Goal: Task Accomplishment & Management: Manage account settings

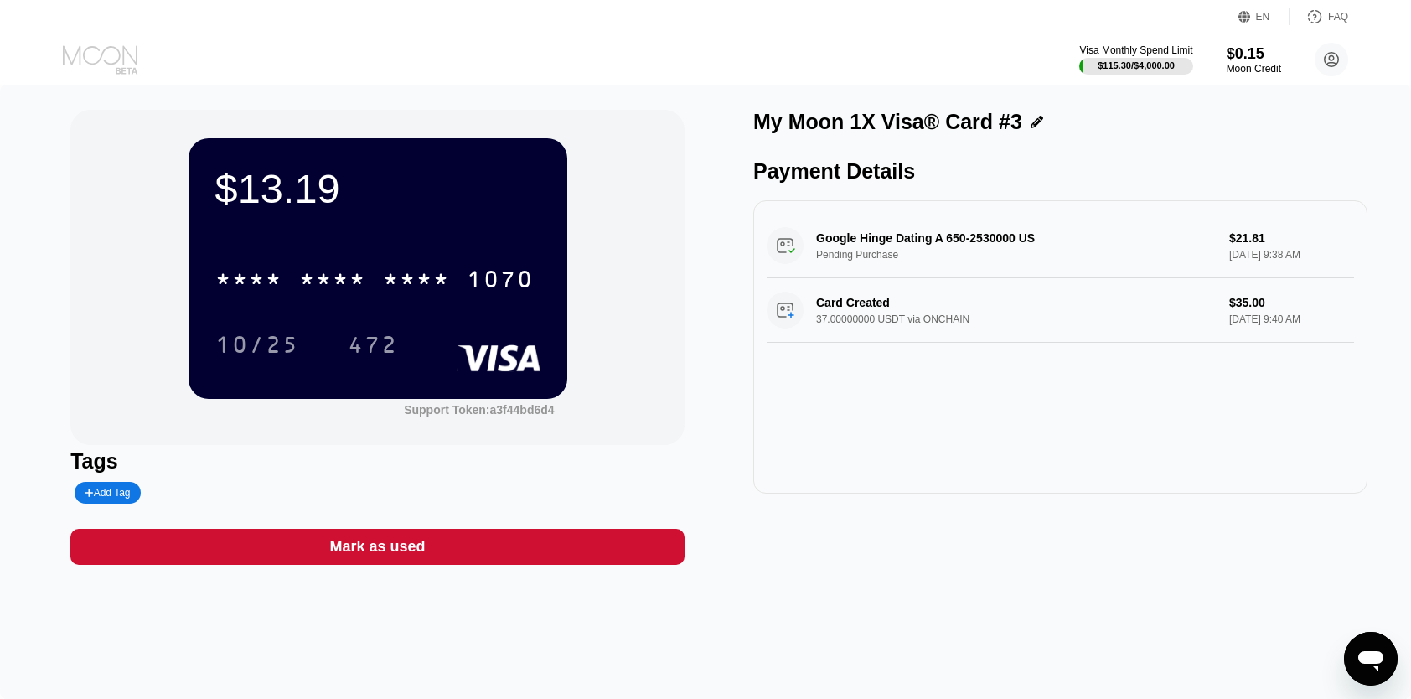
click at [112, 65] on icon at bounding box center [102, 59] width 78 height 29
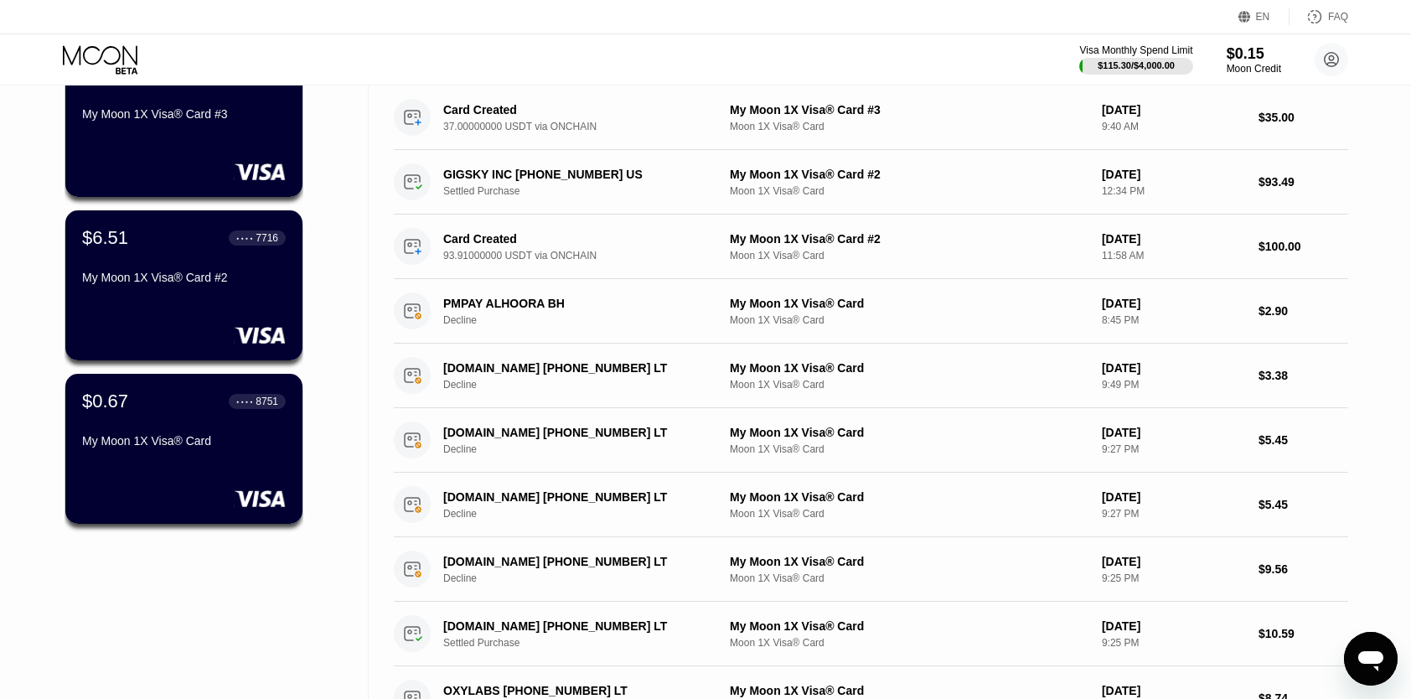
scroll to position [165, 0]
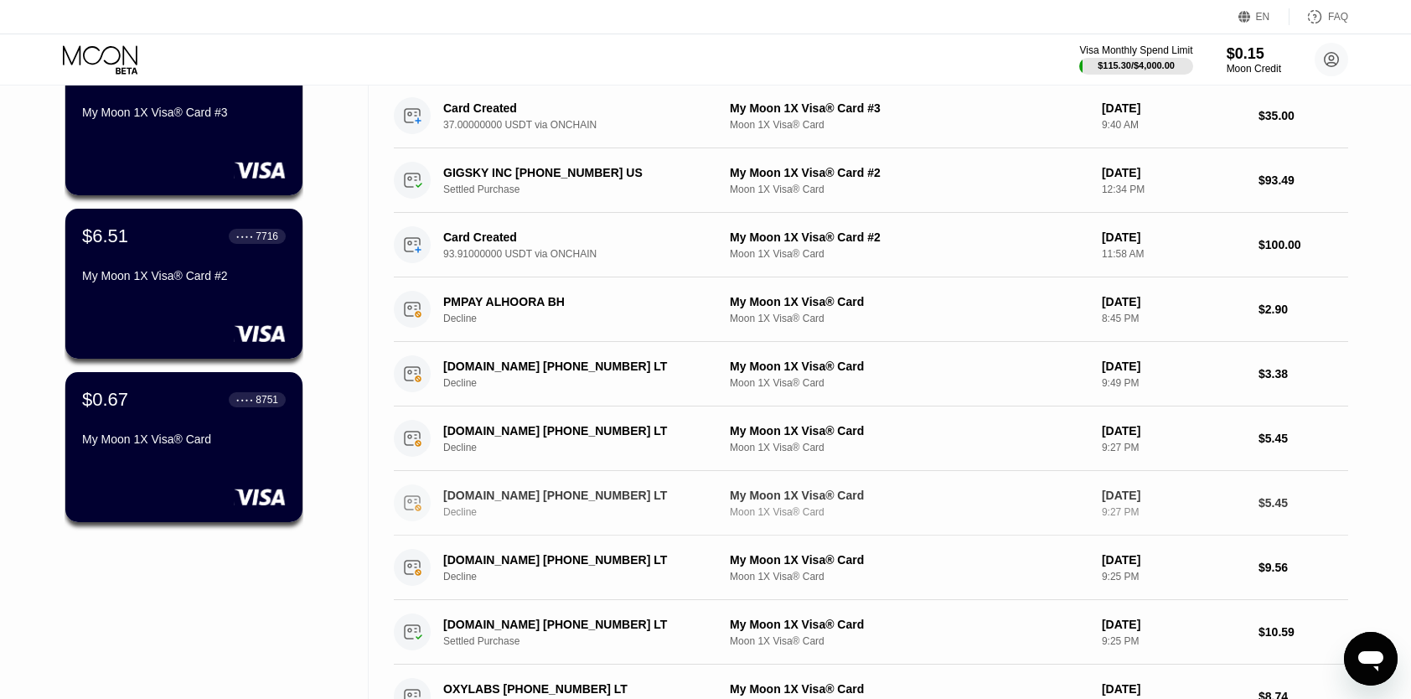
click at [463, 520] on div "PROXY-CHEAP.COM +37063517112 LT Decline" at bounding box center [555, 502] width 323 height 37
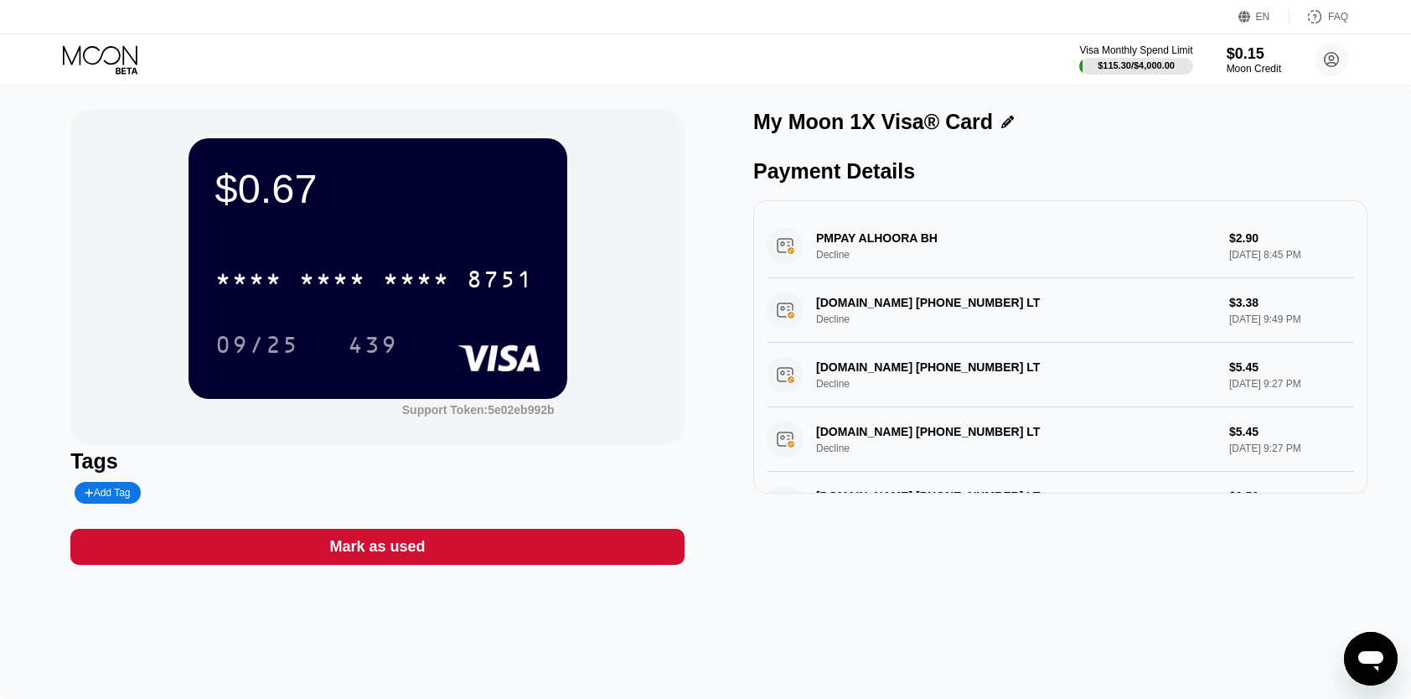
click at [958, 243] on div "PMPAY ALHOORA BH Decline $2.90 Jul 29, 2025 8:45 PM" at bounding box center [1060, 246] width 587 height 65
click at [92, 54] on icon at bounding box center [102, 59] width 78 height 29
